Goal: Task Accomplishment & Management: Manage account settings

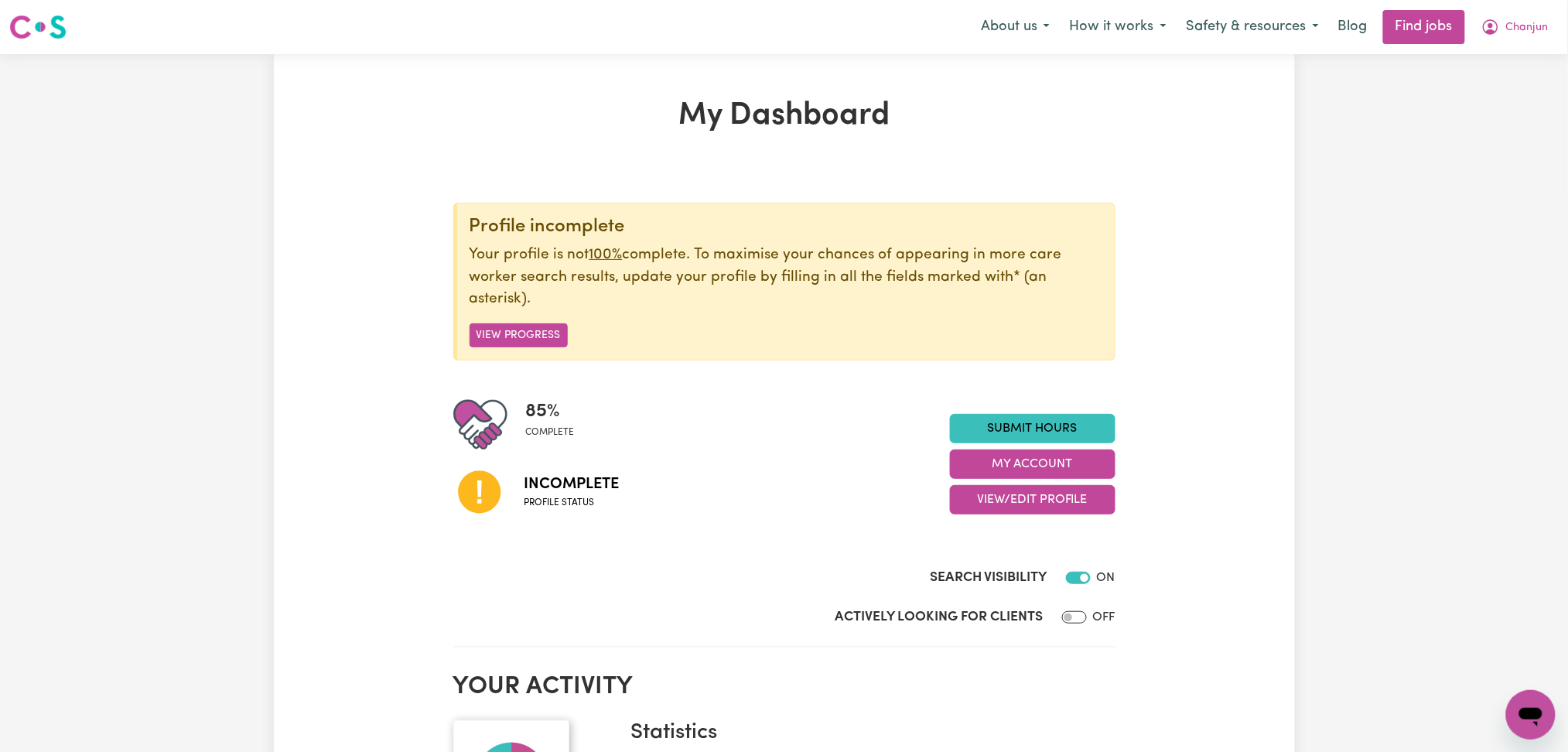
scroll to position [206, 0]
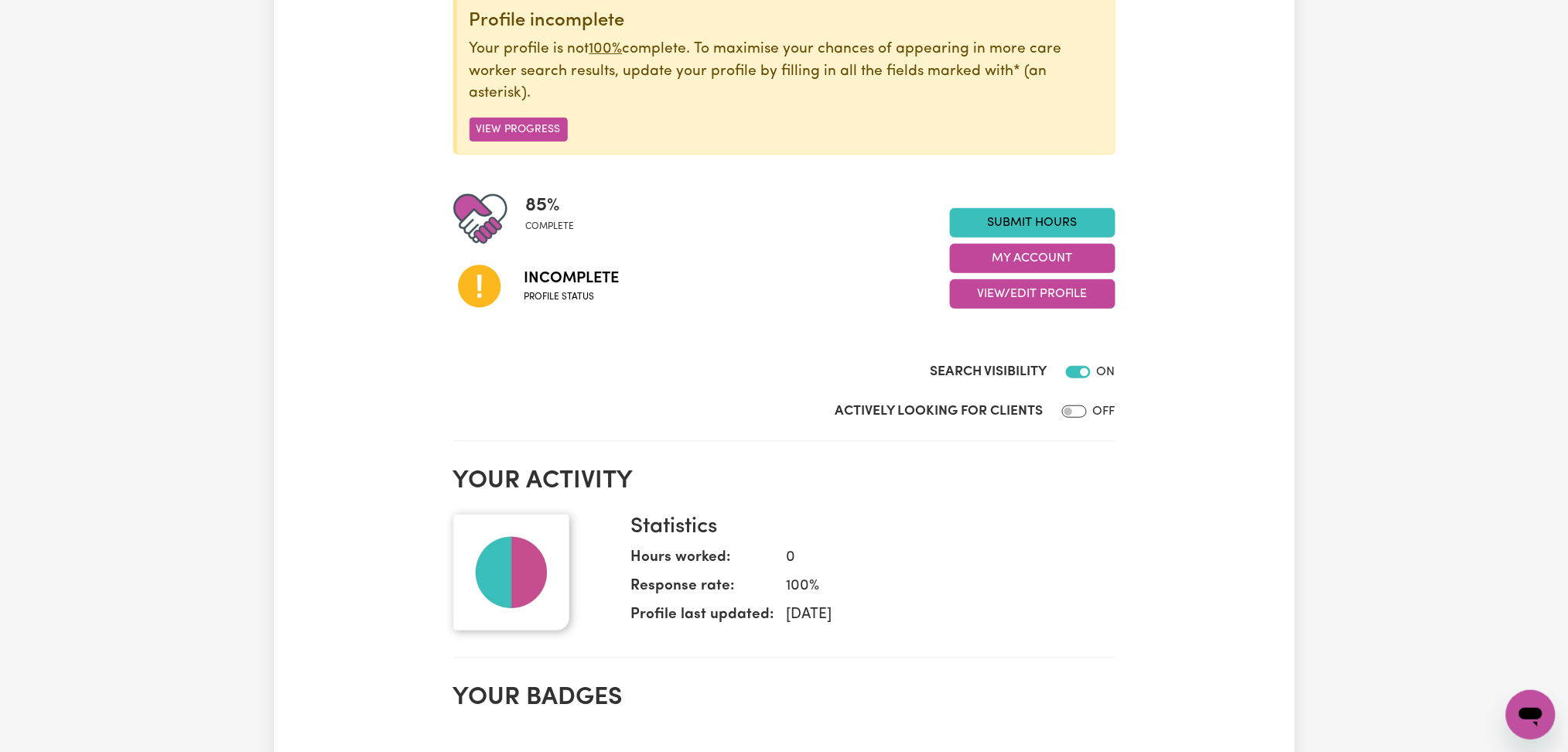
click at [659, 370] on div "Search Visibility ON" at bounding box center [784, 375] width 663 height 26
click at [972, 301] on button "View/Edit Profile" at bounding box center [1032, 294] width 165 height 29
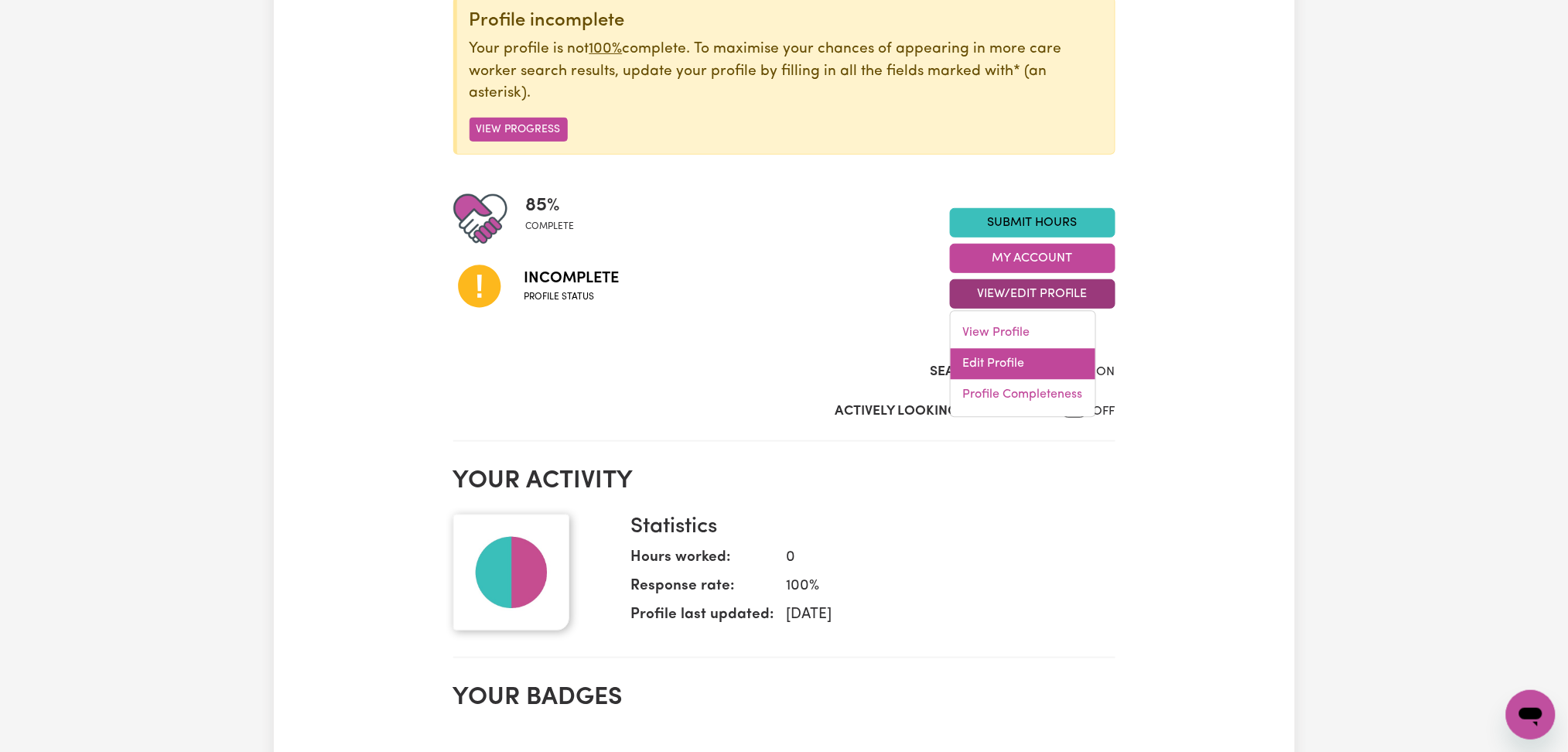
click at [967, 364] on link "Edit Profile" at bounding box center [1023, 364] width 145 height 31
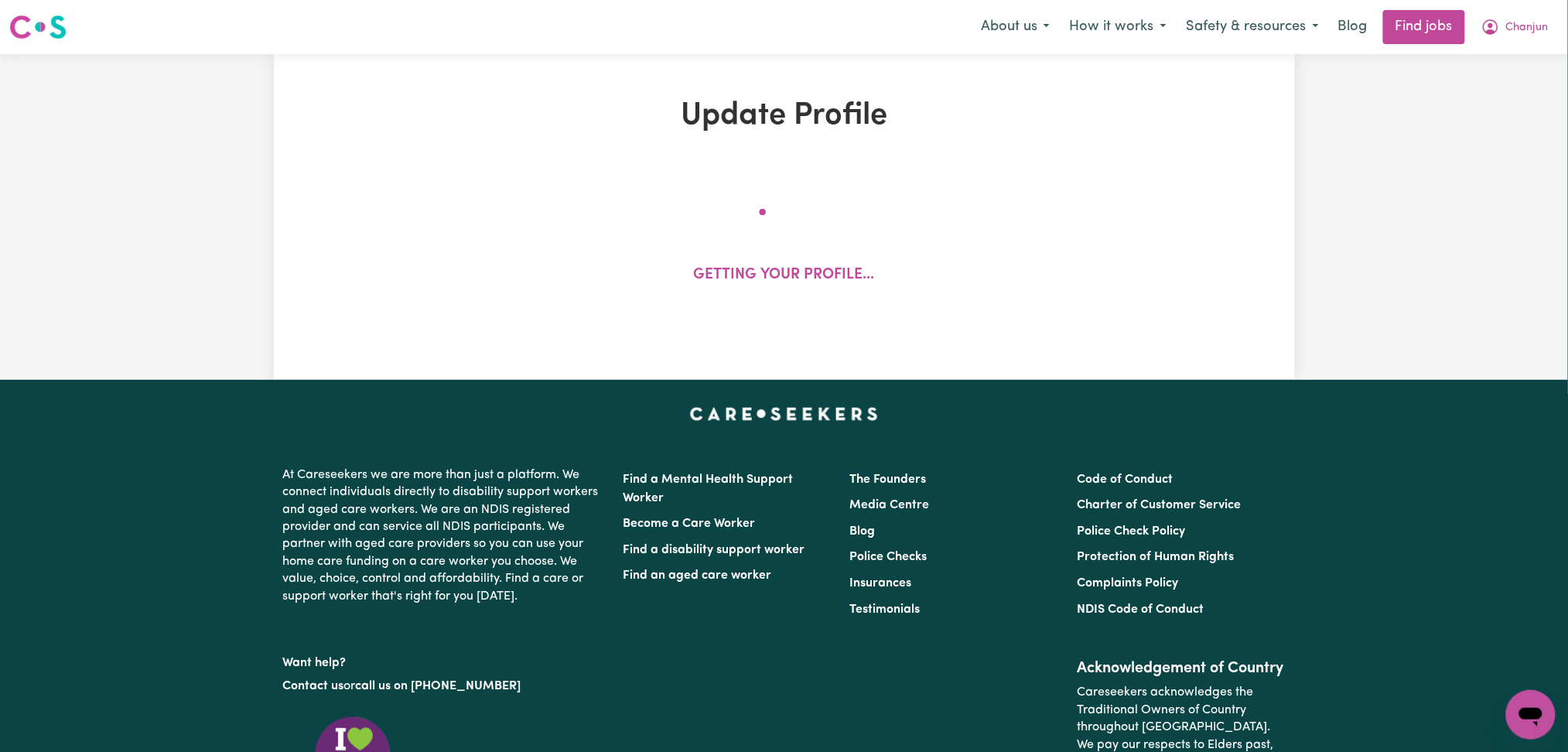
select select "[DEMOGRAPHIC_DATA]"
select select "Australian PR"
select select "Studying a healthcare related degree or qualification"
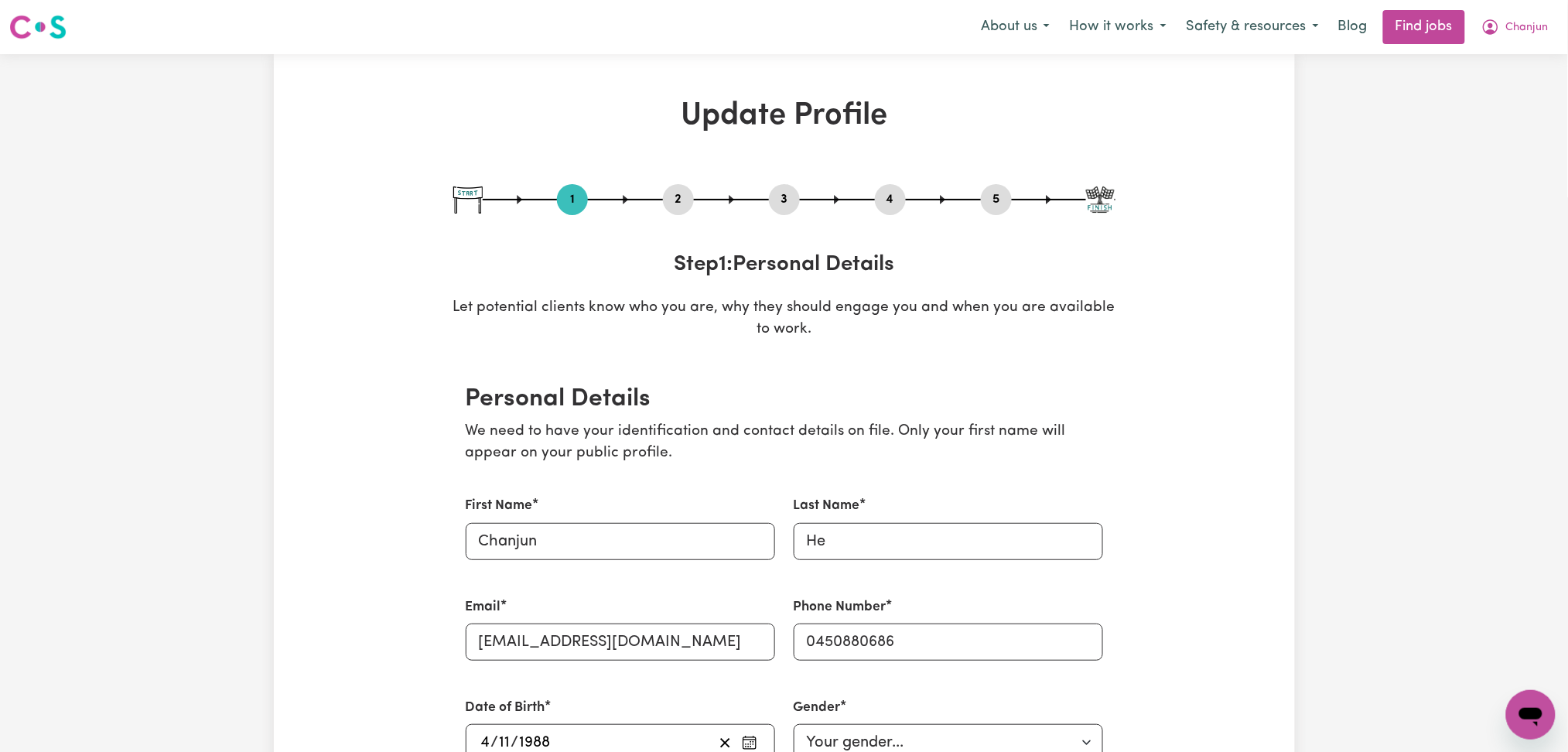
click at [669, 200] on button "2" at bounding box center [678, 200] width 31 height 21
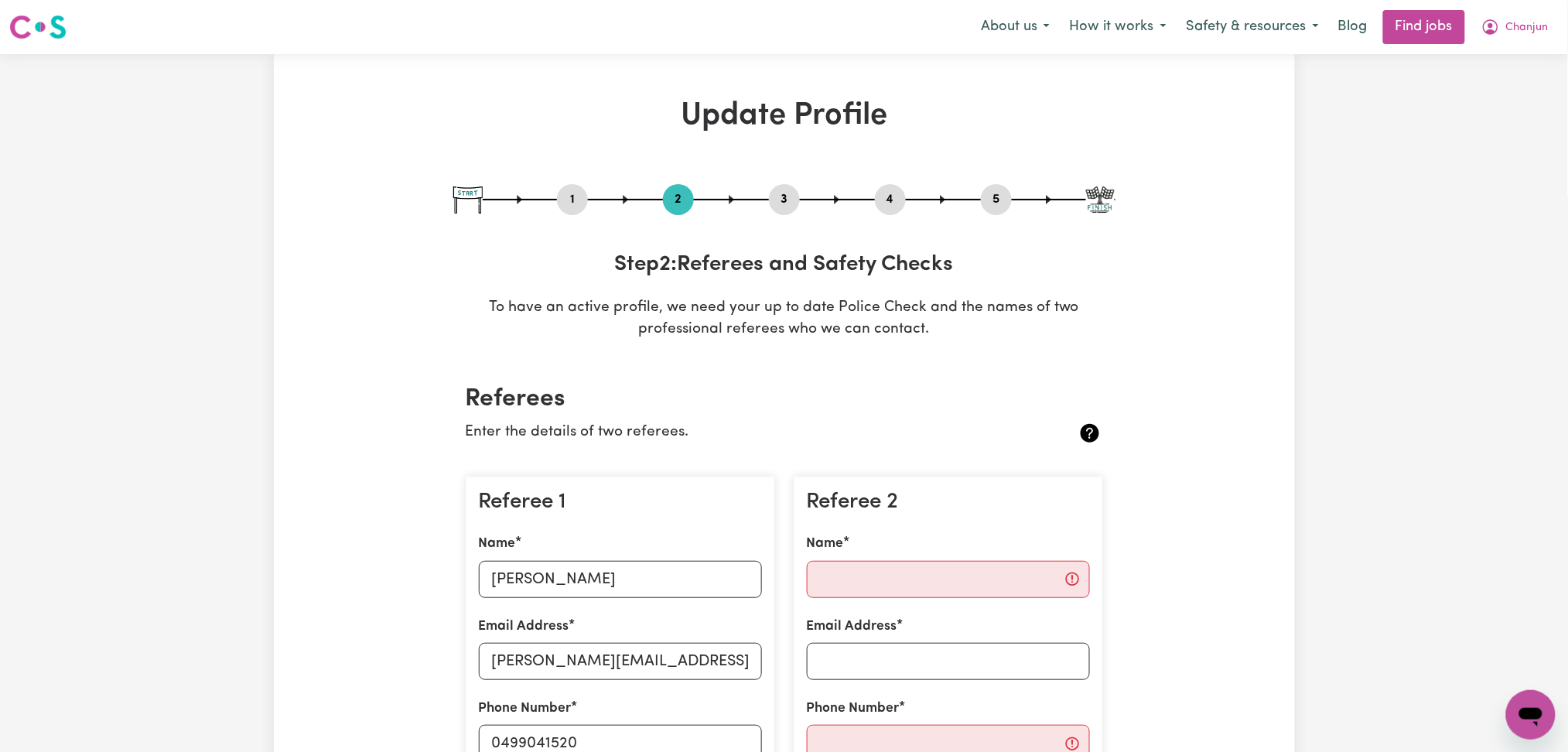
click at [987, 203] on button "5" at bounding box center [996, 200] width 31 height 21
select select "I am providing services by being employed by an organisation"
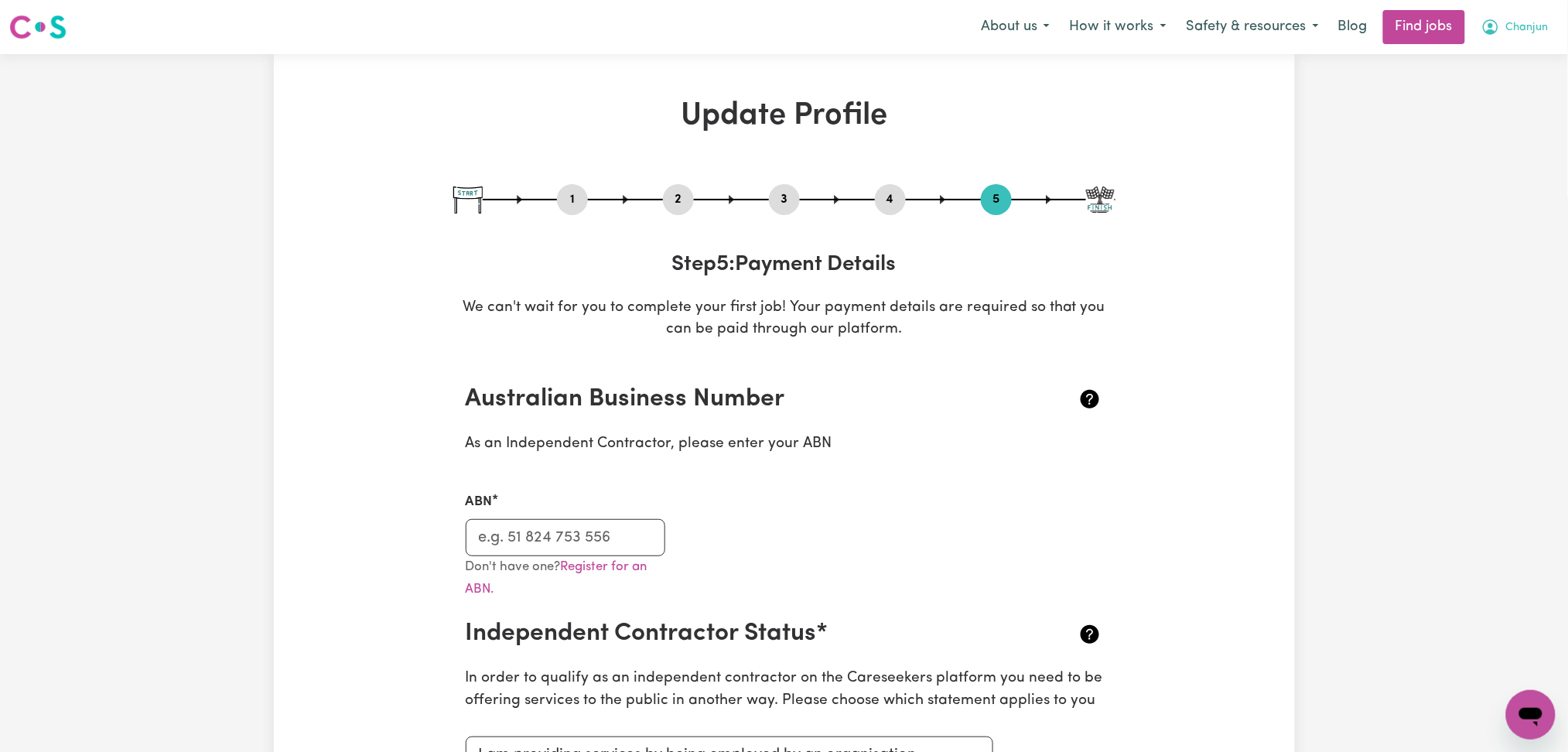
drag, startPoint x: 1501, startPoint y: 25, endPoint x: 1501, endPoint y: 35, distance: 10.0
click at [1501, 28] on button "Chanjun" at bounding box center [1514, 26] width 87 height 32
click at [1489, 93] on link "My Dashboard" at bounding box center [1497, 89] width 122 height 29
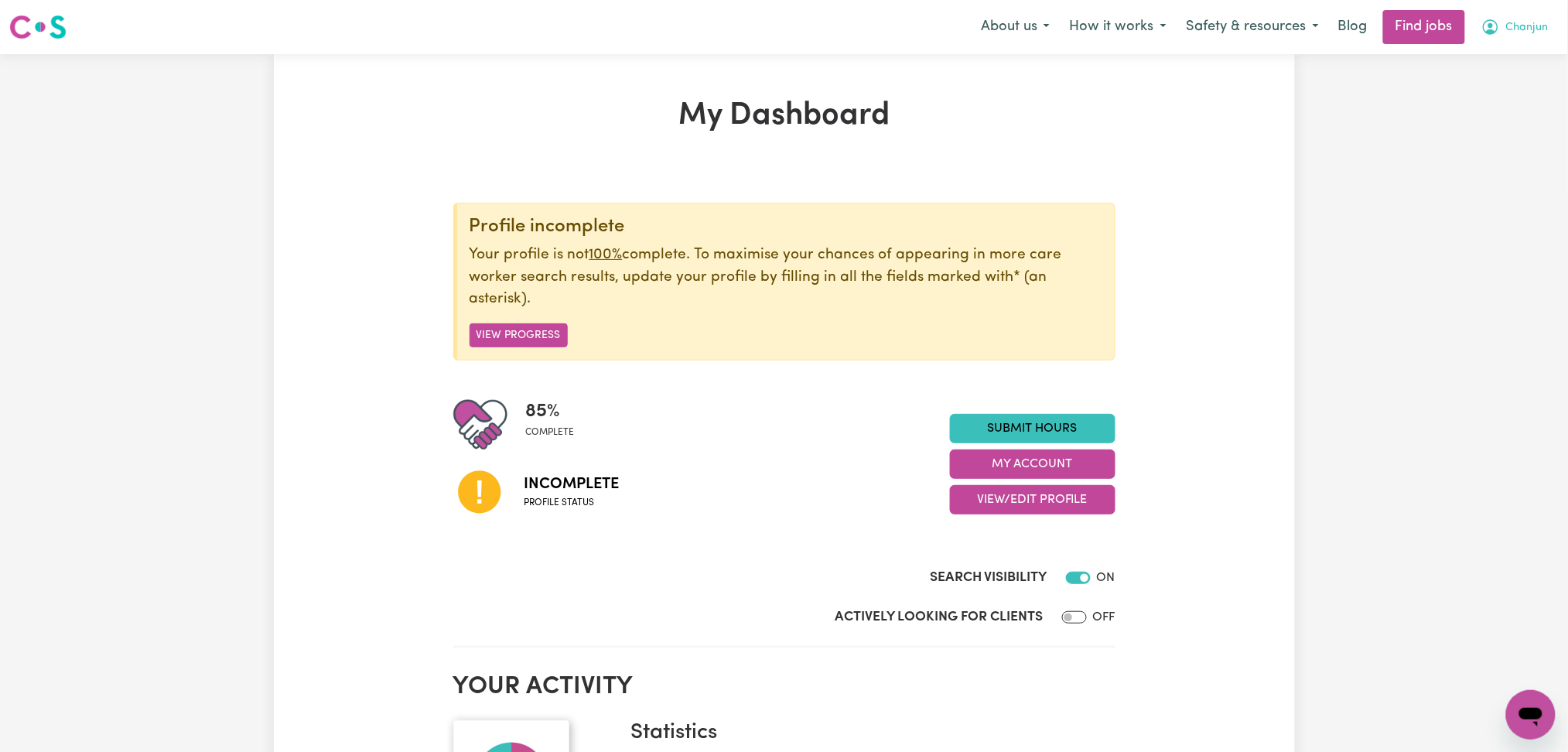
click at [1514, 24] on span "Chanjun" at bounding box center [1527, 27] width 42 height 17
click at [1496, 117] on link "Logout" at bounding box center [1497, 118] width 122 height 29
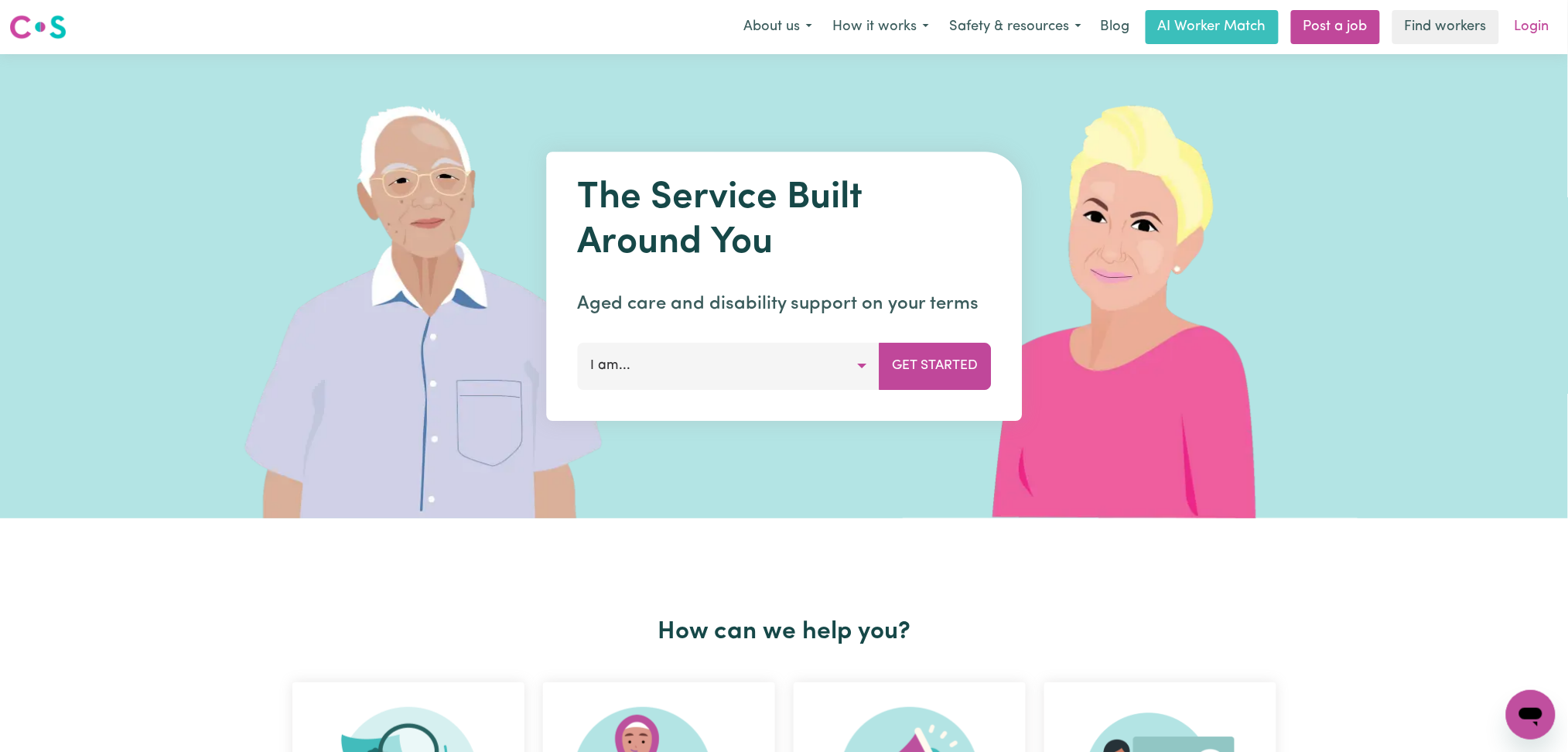
click at [1550, 26] on link "Login" at bounding box center [1532, 26] width 54 height 34
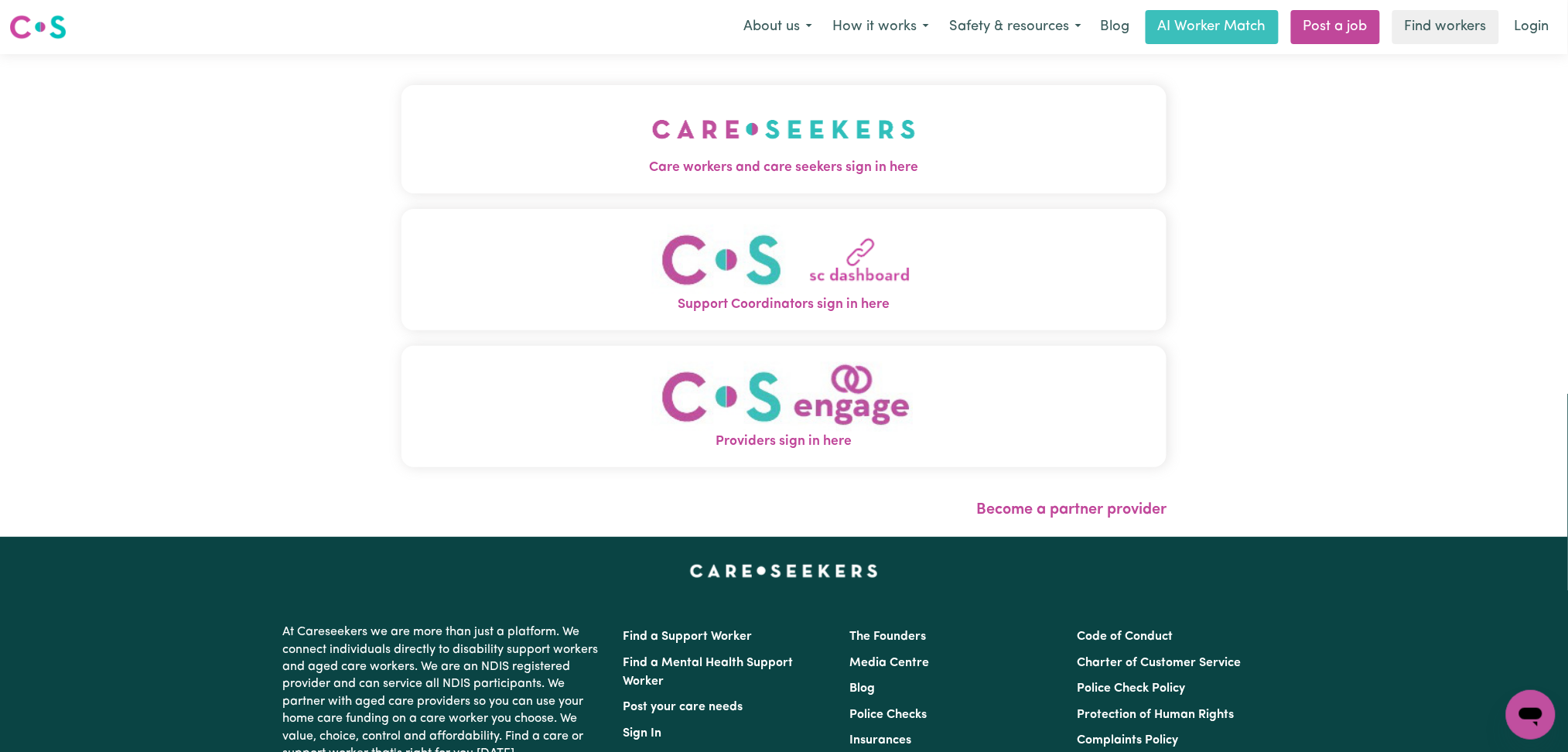
click at [423, 120] on button "Care workers and care seekers sign in here" at bounding box center [784, 139] width 765 height 109
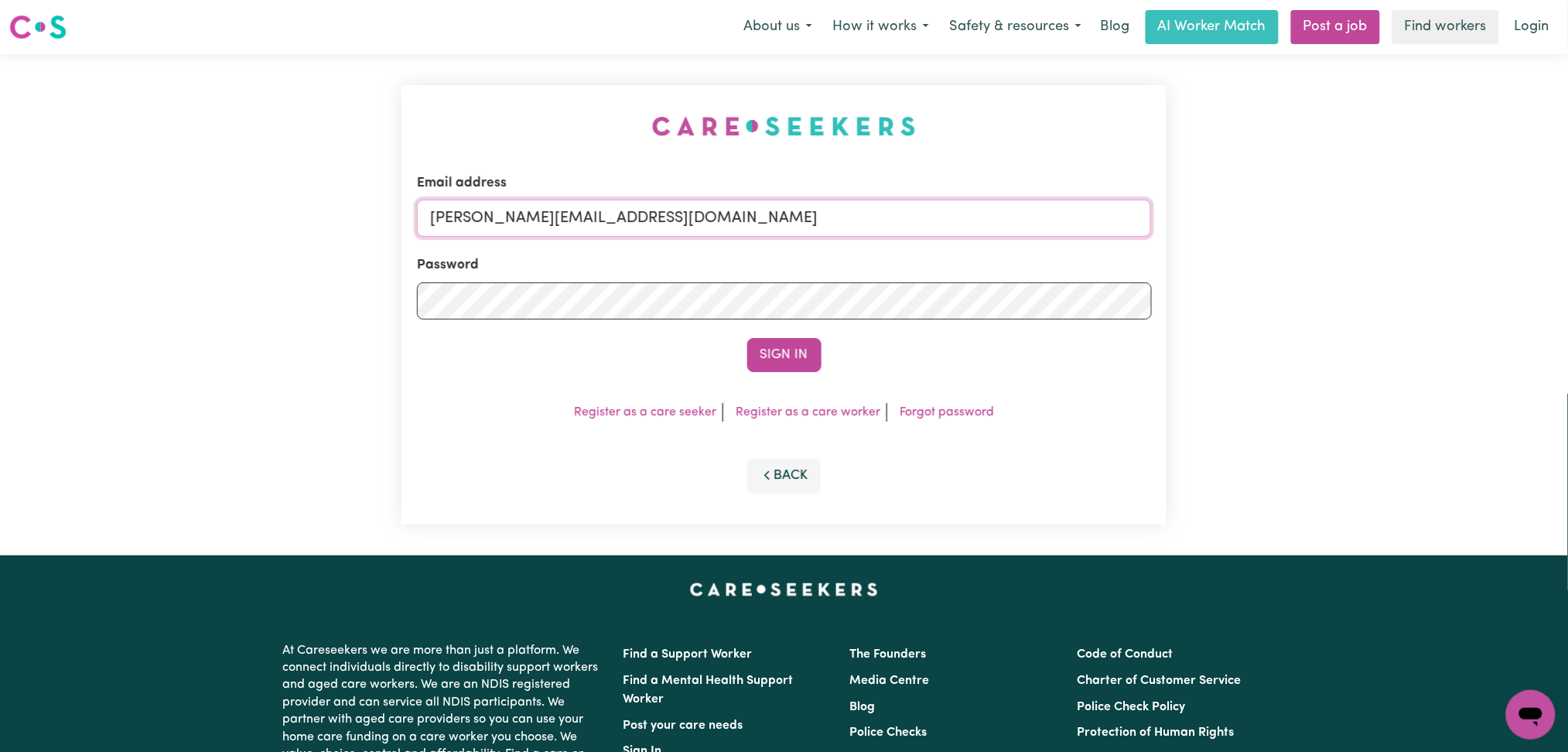
click at [577, 215] on input "[PERSON_NAME][EMAIL_ADDRESS][DOMAIN_NAME]" at bounding box center [784, 218] width 735 height 37
drag, startPoint x: 510, startPoint y: 217, endPoint x: 1000, endPoint y: 217, distance: 490.0
click at [1000, 217] on input "Superuser~[EMAIL_ADDRESS][DOMAIN_NAME]" at bounding box center [784, 218] width 735 height 37
type input "Superuser~[EMAIL_ADDRESS][DOMAIN_NAME]"
drag, startPoint x: 847, startPoint y: 349, endPoint x: 741, endPoint y: 351, distance: 106.0
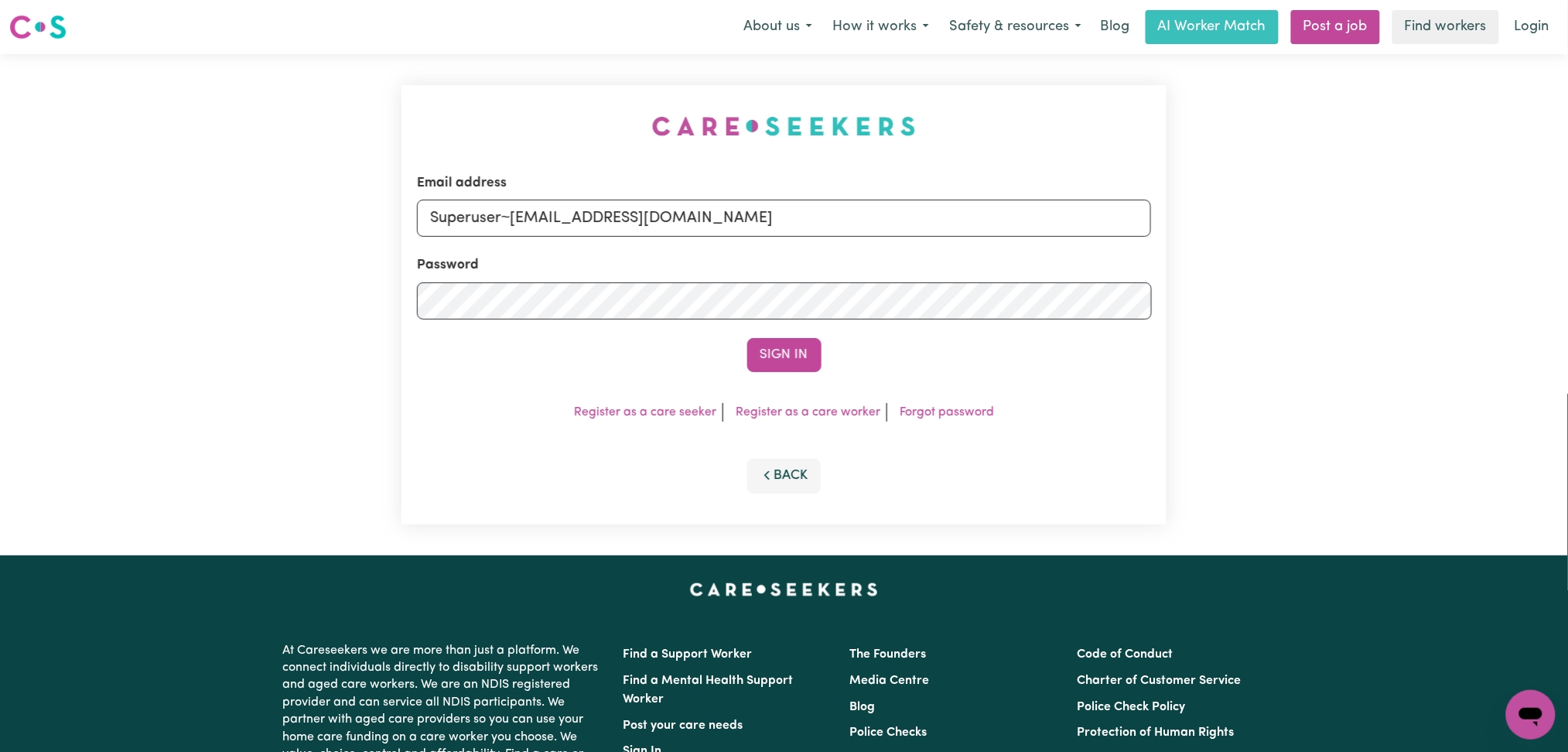
click at [838, 349] on div "Sign In" at bounding box center [784, 354] width 735 height 34
click at [741, 351] on div "Sign In" at bounding box center [784, 354] width 735 height 34
click at [783, 352] on button "Sign In" at bounding box center [784, 354] width 74 height 34
